Goal: Task Accomplishment & Management: Manage account settings

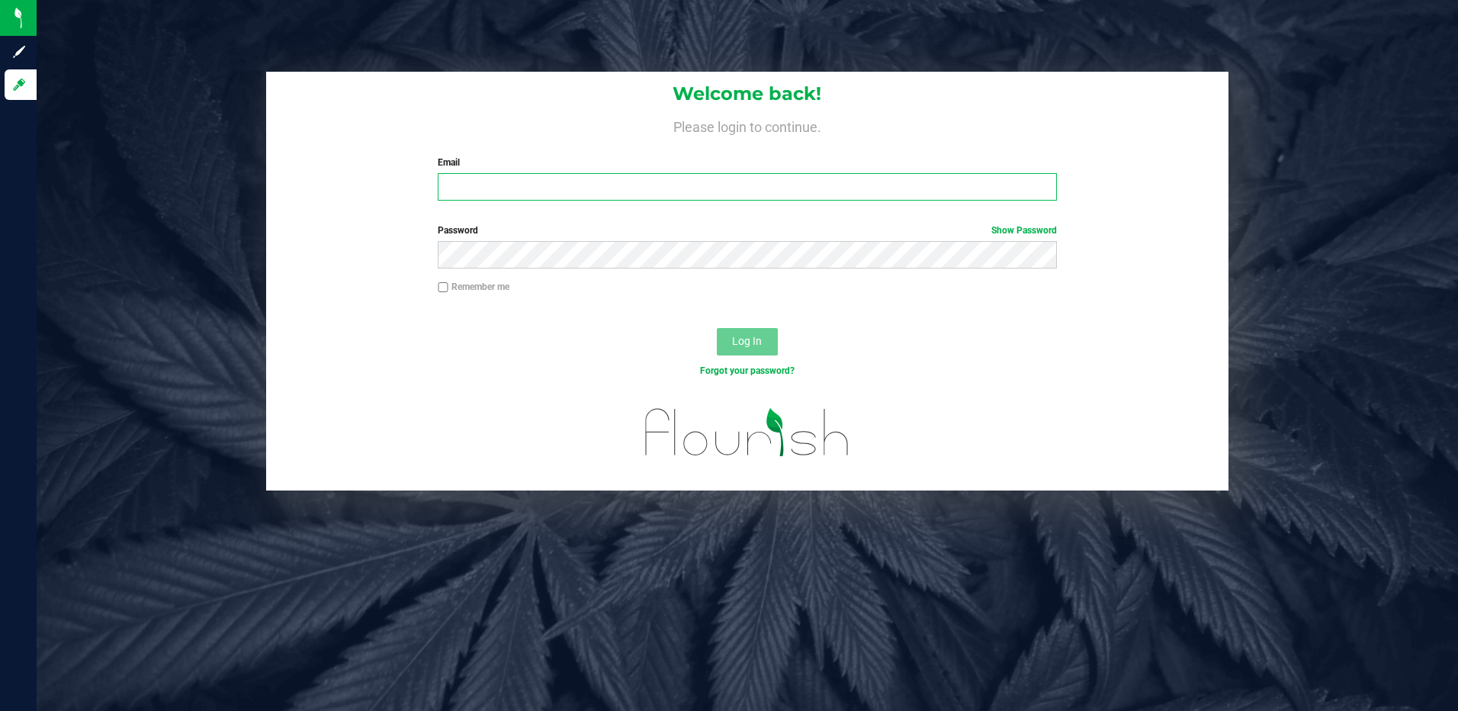
click at [458, 182] on input "Email" at bounding box center [747, 186] width 619 height 27
type input "[EMAIL_ADDRESS][DOMAIN_NAME]"
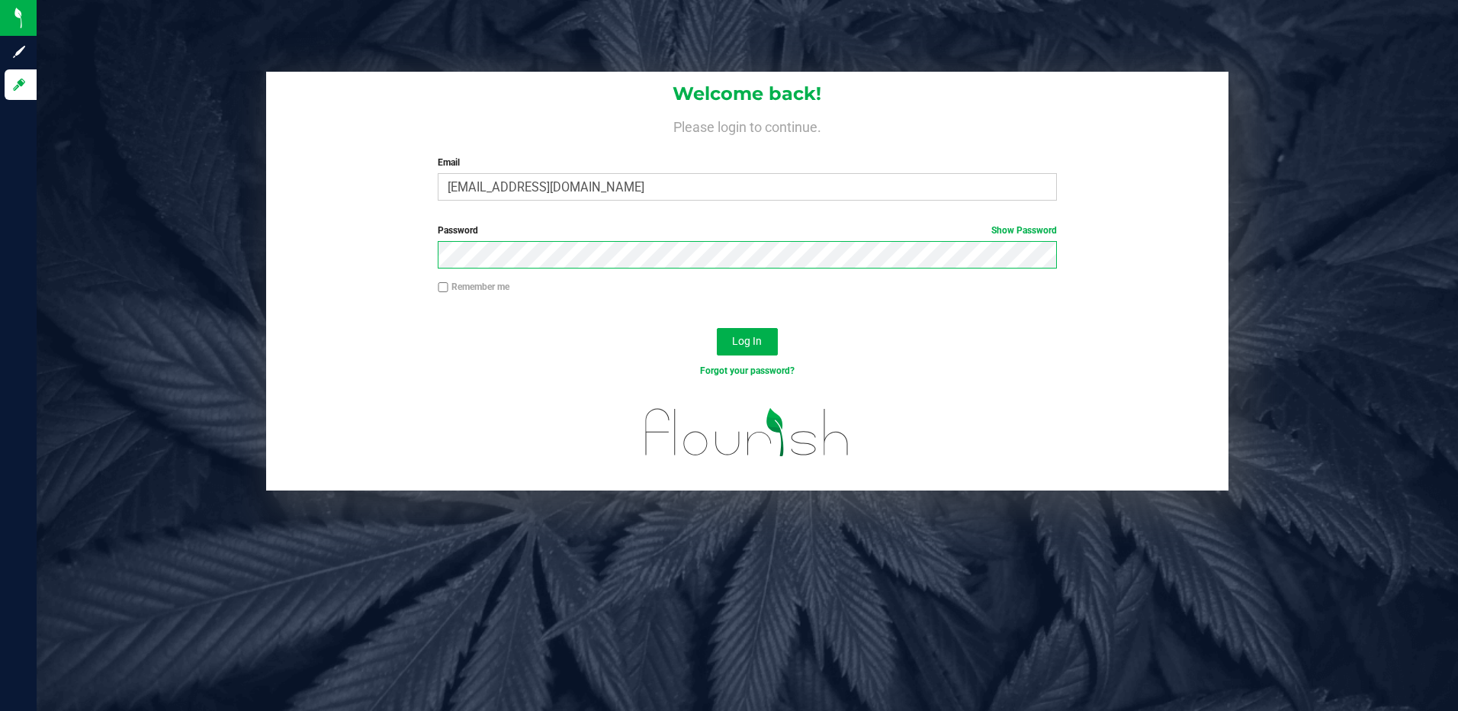
click at [717, 328] on button "Log In" at bounding box center [747, 341] width 61 height 27
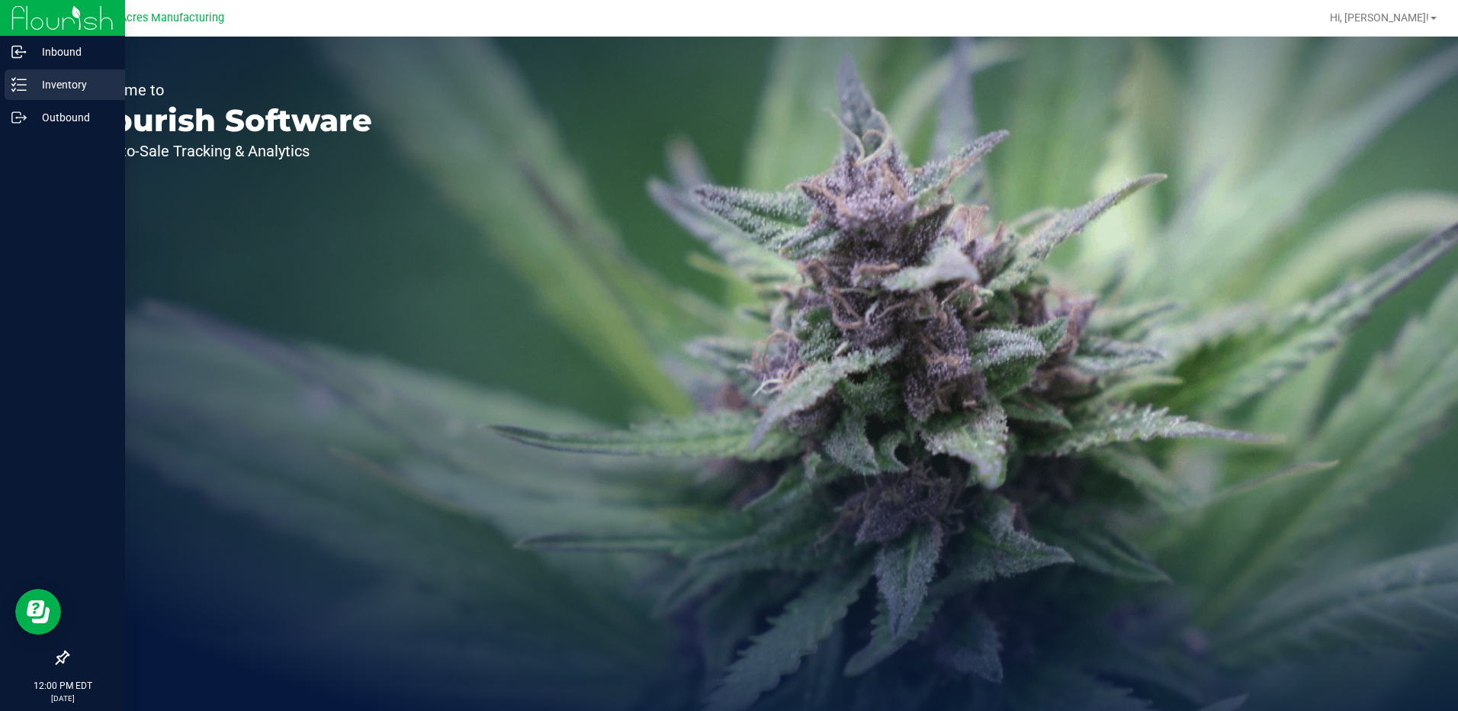
click at [76, 84] on p "Inventory" at bounding box center [72, 84] width 91 height 18
click at [72, 84] on p "Inventory" at bounding box center [72, 84] width 91 height 18
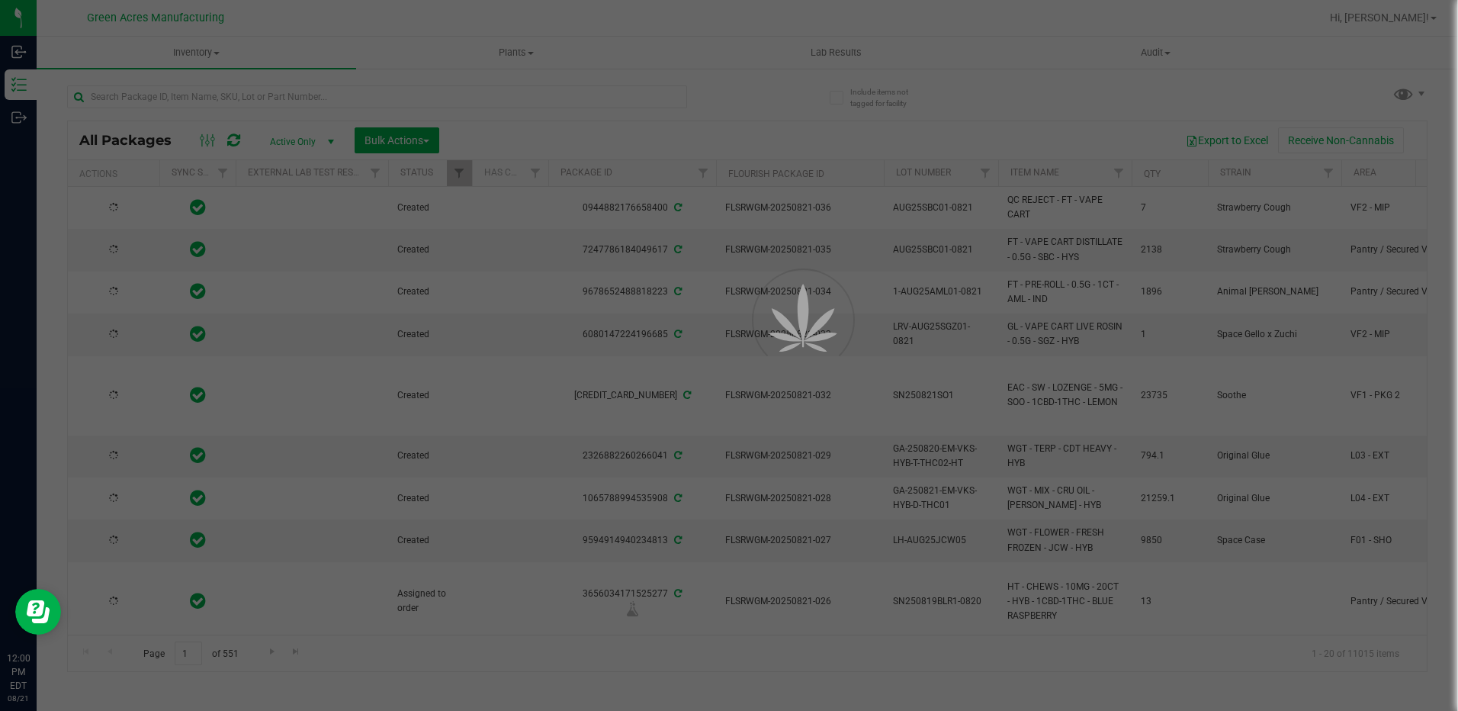
type input "[DATE]"
